Goal: Task Accomplishment & Management: Use online tool/utility

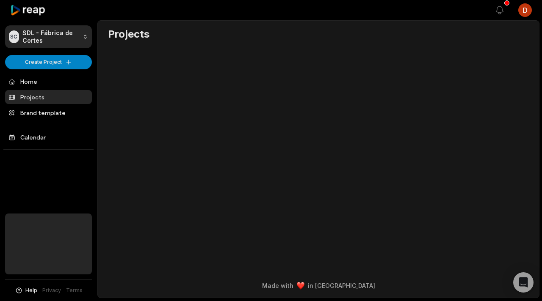
click at [46, 92] on link "Projects" at bounding box center [48, 97] width 87 height 14
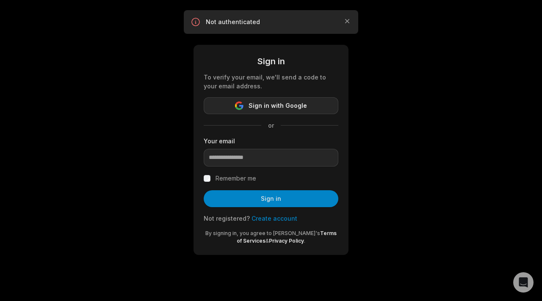
click at [295, 100] on button "Sign in with Google" at bounding box center [271, 105] width 135 height 17
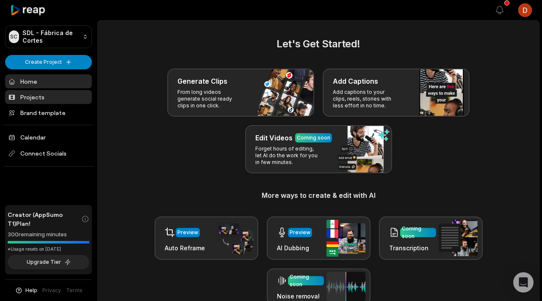
click at [56, 96] on link "Projects" at bounding box center [48, 97] width 87 height 14
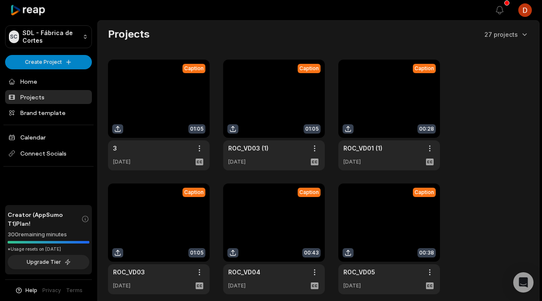
click at [257, 158] on link at bounding box center [274, 115] width 102 height 111
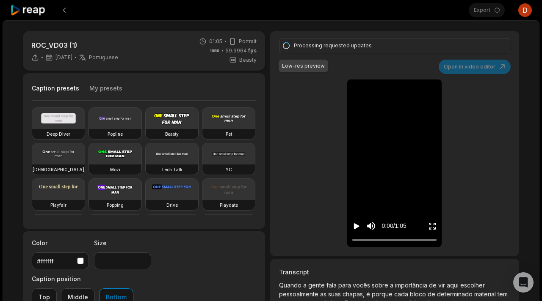
click at [361, 226] on div "0:00 / 1:05" at bounding box center [381, 226] width 59 height 16
click at [358, 228] on icon "Play video" at bounding box center [356, 226] width 8 height 8
click at [358, 228] on icon "Pause video" at bounding box center [357, 226] width 1 height 6
click at [62, 7] on button at bounding box center [64, 10] width 15 height 15
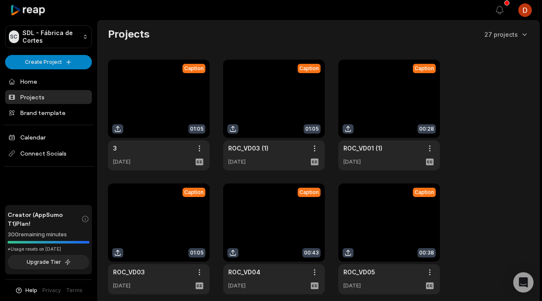
scroll to position [19, 0]
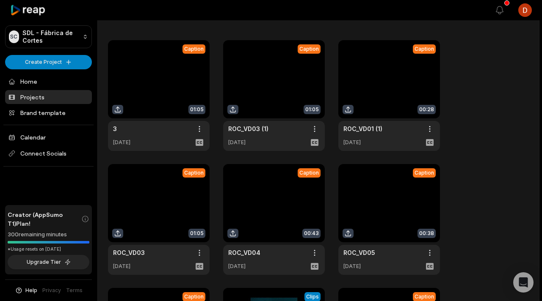
click at [174, 195] on link at bounding box center [159, 219] width 102 height 111
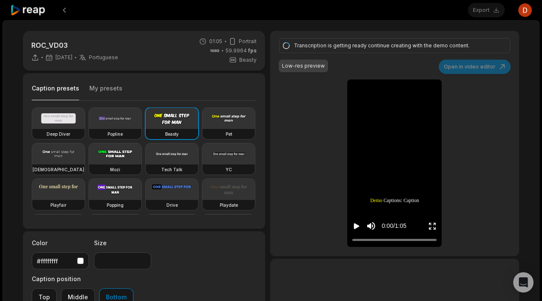
type input "**"
click at [358, 223] on icon "Play video" at bounding box center [356, 226] width 8 height 8
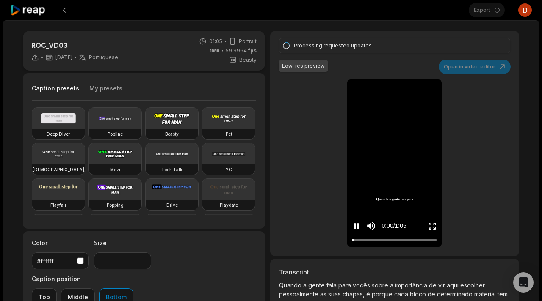
click at [357, 224] on icon "Pause video" at bounding box center [356, 226] width 8 height 8
click at [356, 223] on icon "Play video" at bounding box center [356, 226] width 8 height 8
click at [356, 223] on icon "Pause video" at bounding box center [356, 226] width 8 height 8
